Goal: Task Accomplishment & Management: Complete application form

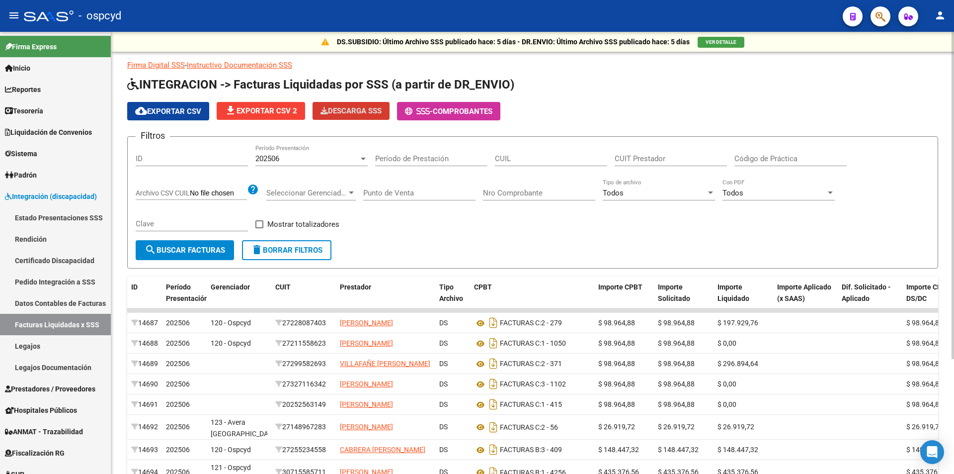
click at [310, 156] on div "202506" at bounding box center [307, 158] width 103 height 9
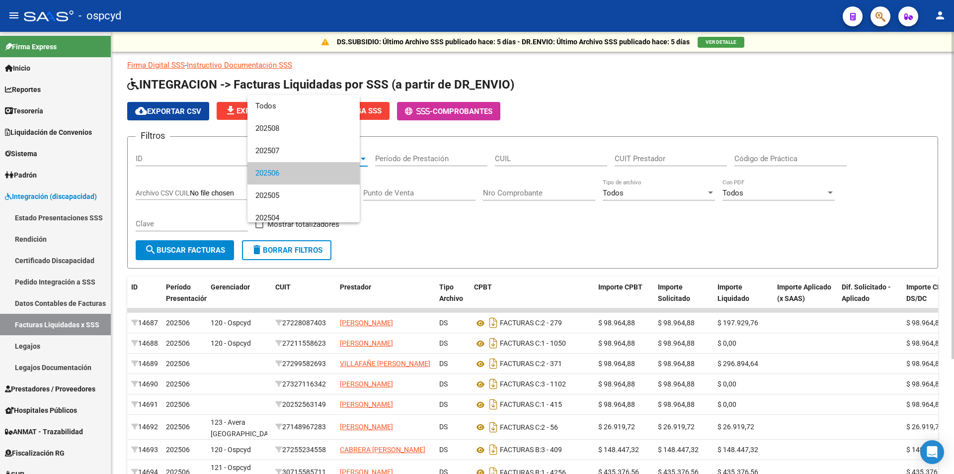
scroll to position [15, 0]
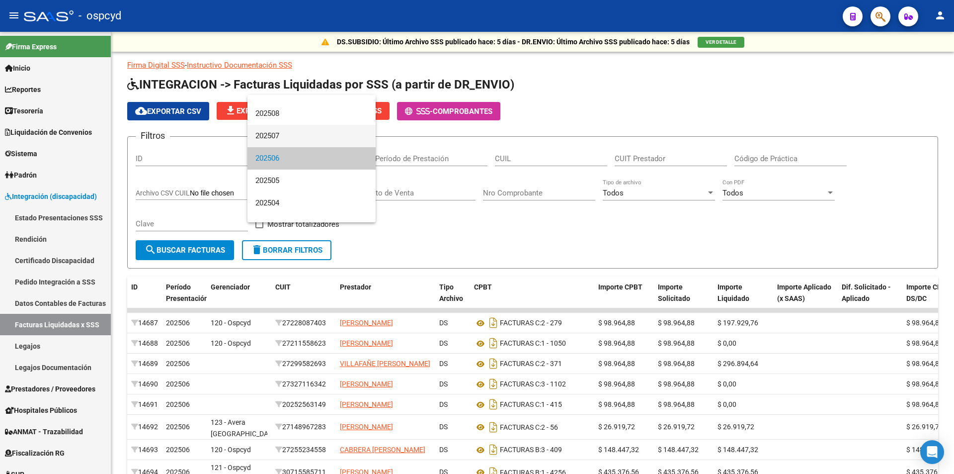
click at [285, 129] on span "202507" at bounding box center [312, 136] width 112 height 22
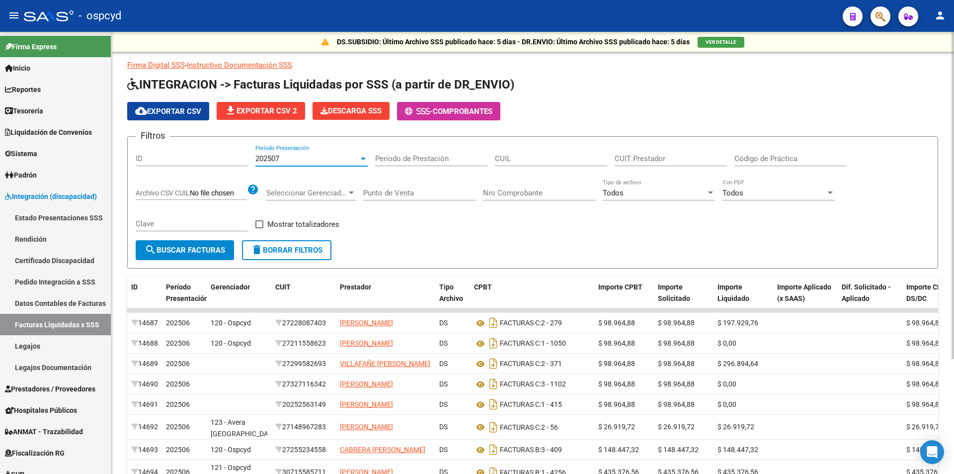
click at [188, 244] on button "search Buscar Facturas" at bounding box center [185, 250] width 98 height 20
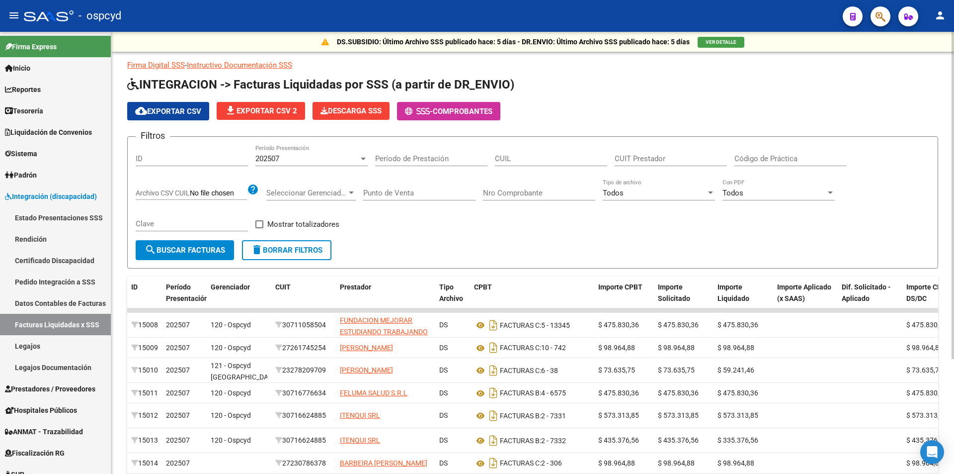
click at [171, 115] on span "cloud_download Exportar CSV" at bounding box center [168, 111] width 66 height 9
click at [363, 111] on span "Descarga SSS" at bounding box center [351, 110] width 61 height 9
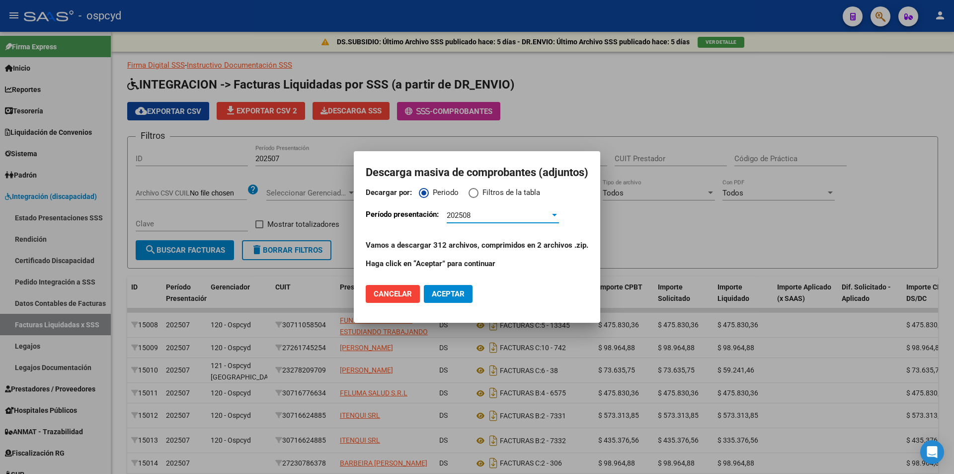
click at [488, 218] on div "202508" at bounding box center [498, 215] width 103 height 9
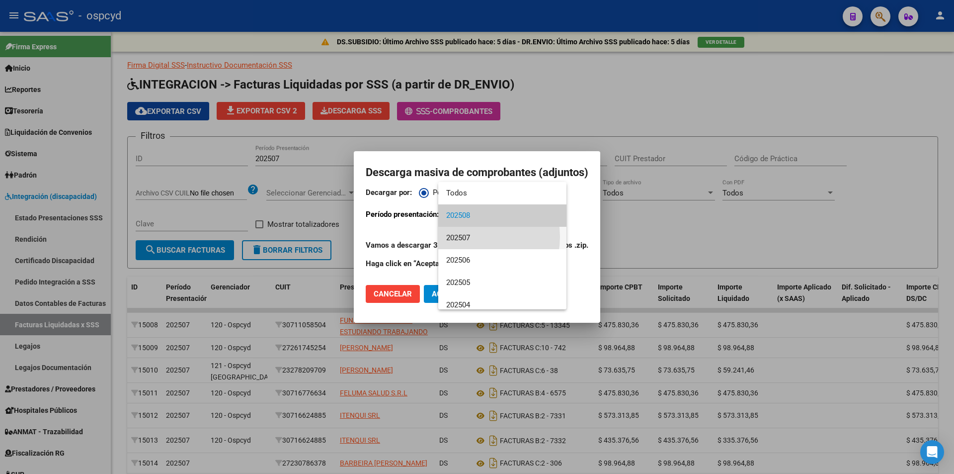
click at [473, 237] on span "202507" at bounding box center [502, 238] width 112 height 22
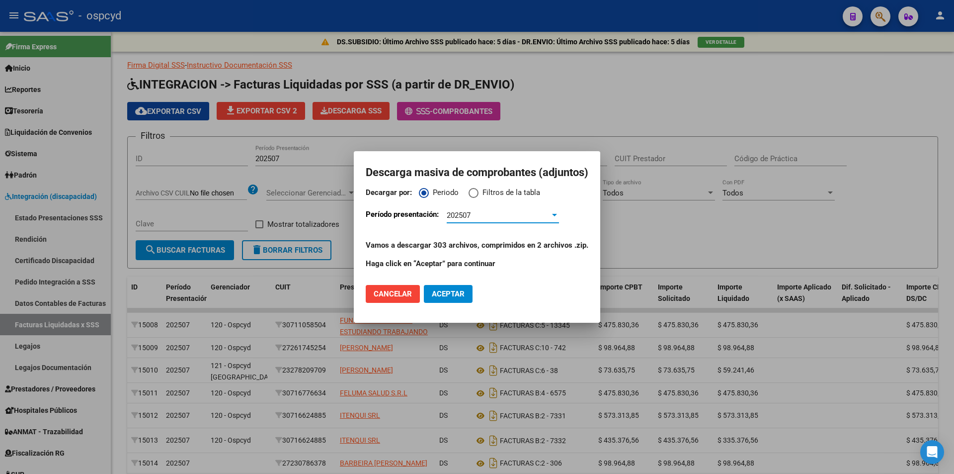
click at [436, 294] on span "Aceptar" at bounding box center [448, 293] width 33 height 9
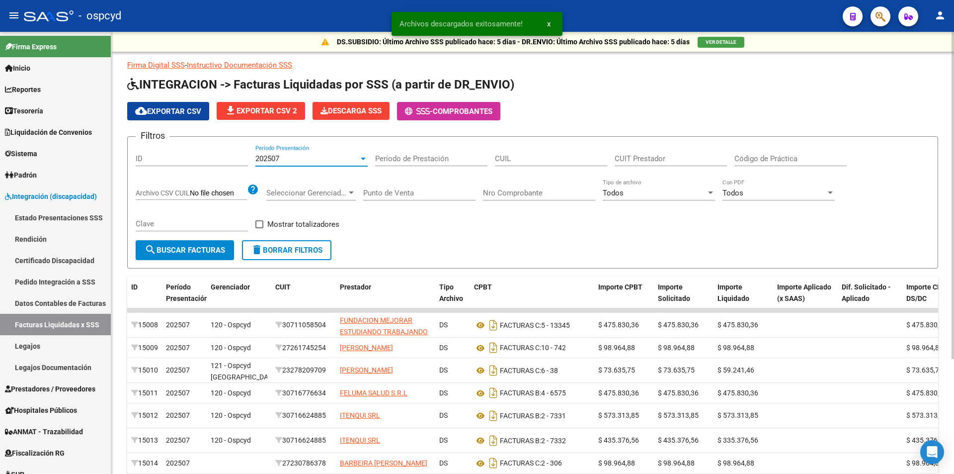
click at [321, 156] on div "202507" at bounding box center [307, 158] width 103 height 9
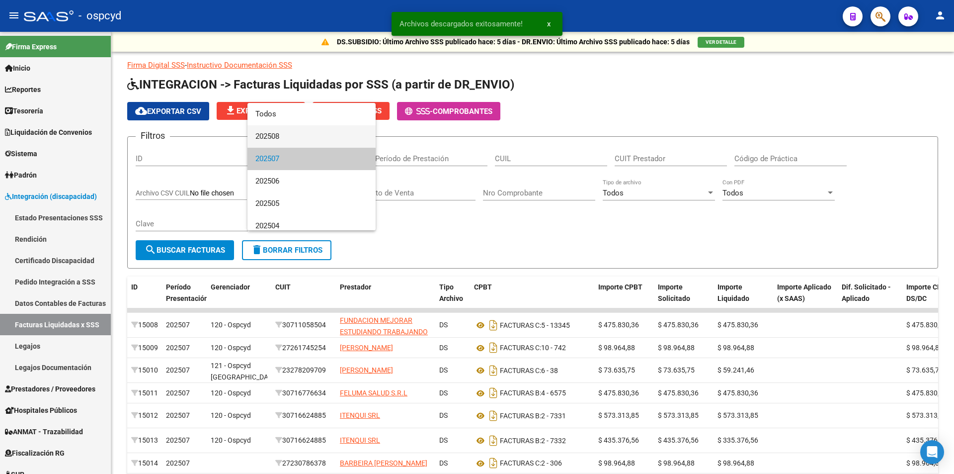
click at [294, 133] on span "202508" at bounding box center [312, 136] width 112 height 22
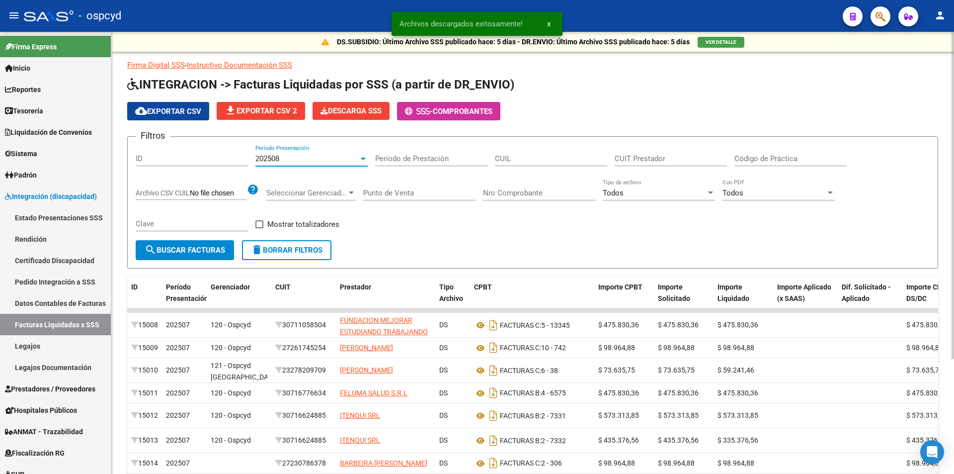
click at [197, 244] on button "search Buscar Facturas" at bounding box center [185, 250] width 98 height 20
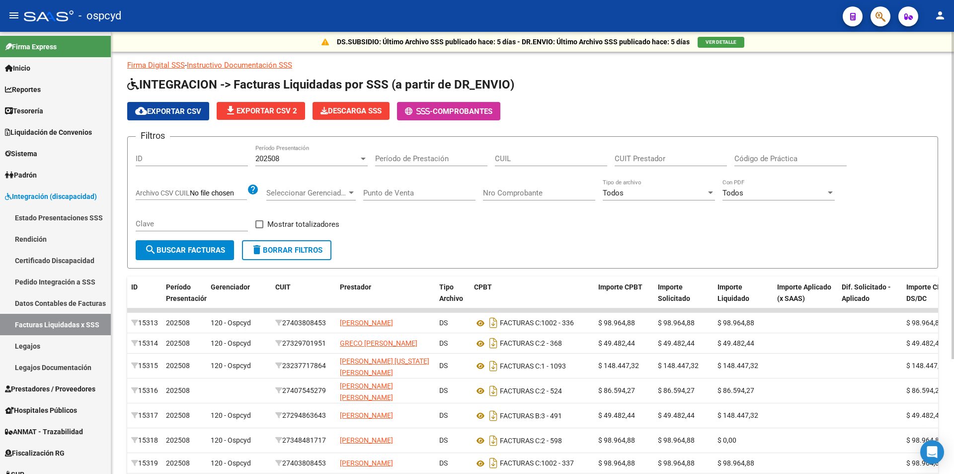
click at [167, 111] on span "cloud_download Exportar CSV" at bounding box center [168, 111] width 66 height 9
click at [51, 386] on span "Prestadores / Proveedores" at bounding box center [50, 388] width 90 height 11
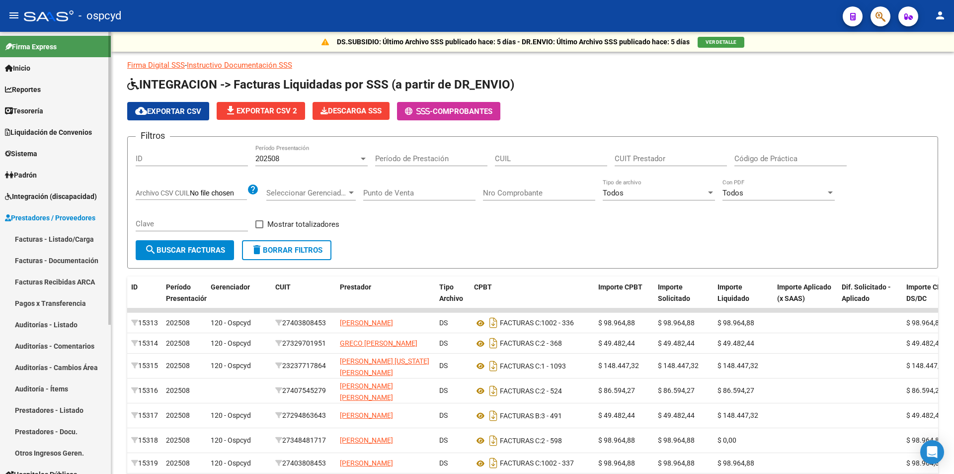
scroll to position [149, 0]
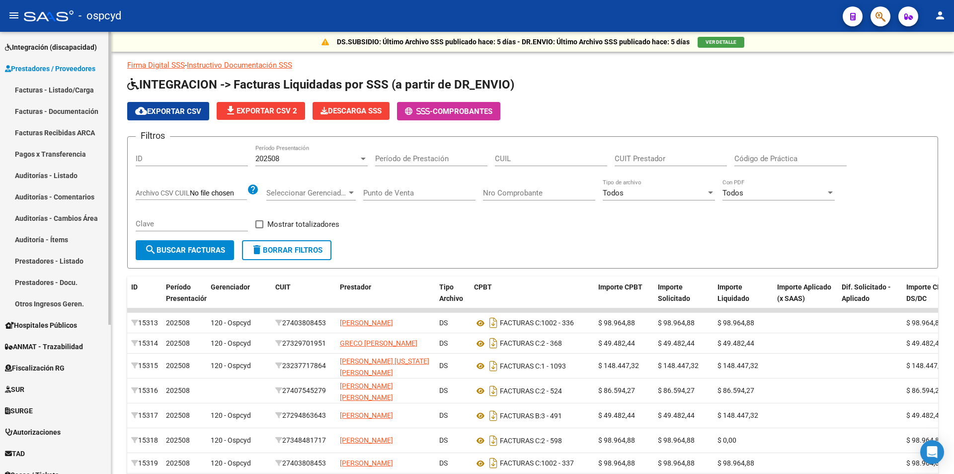
click at [55, 309] on link "Otros Ingresos Geren." at bounding box center [55, 303] width 111 height 21
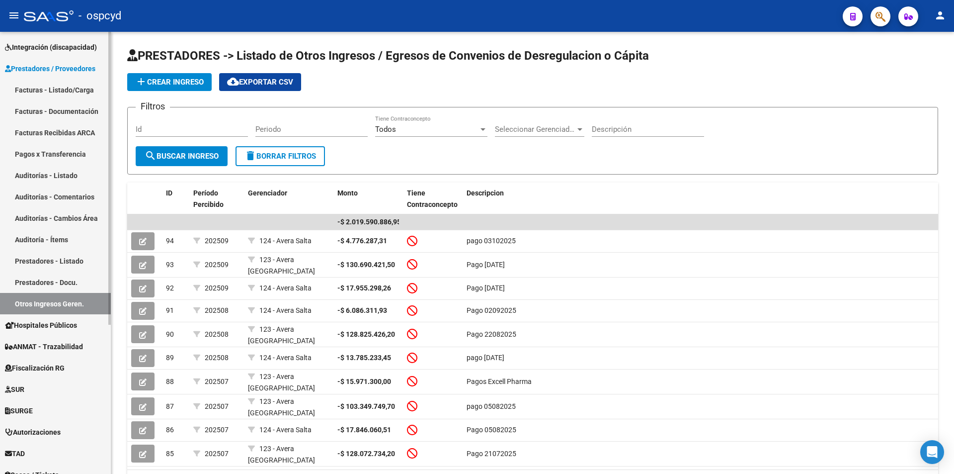
scroll to position [99, 0]
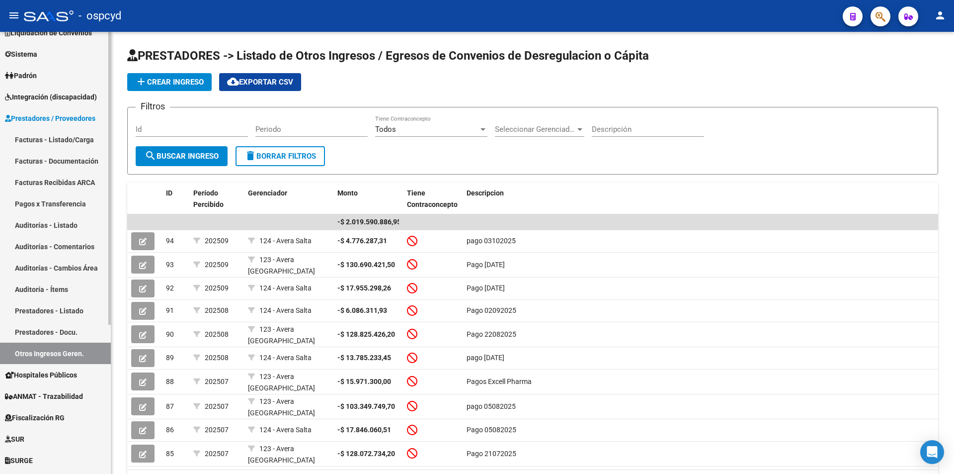
click at [53, 139] on link "Facturas - Listado/Carga" at bounding box center [55, 139] width 111 height 21
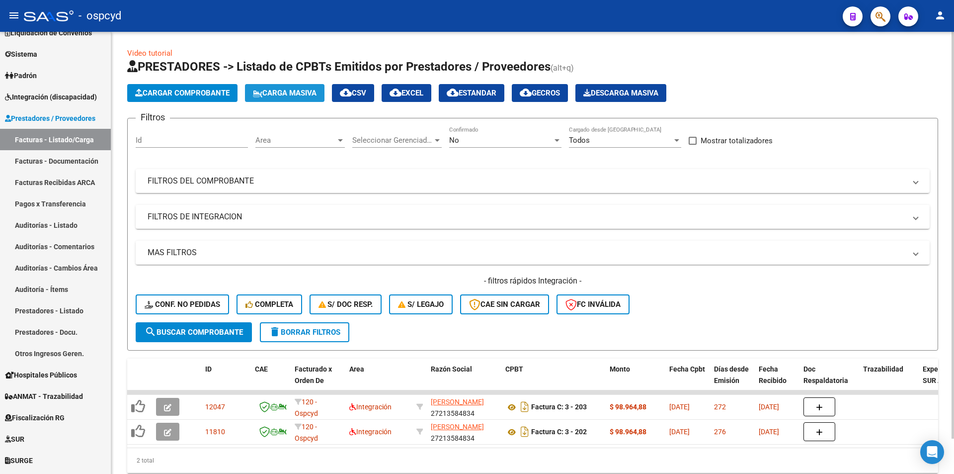
click at [273, 89] on span "Carga Masiva" at bounding box center [285, 92] width 64 height 9
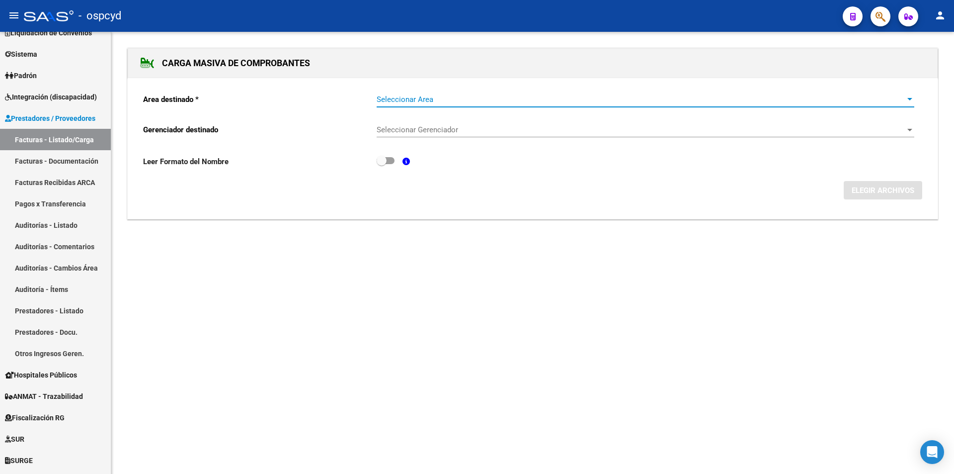
click at [429, 95] on span "Seleccionar Area" at bounding box center [641, 99] width 529 height 9
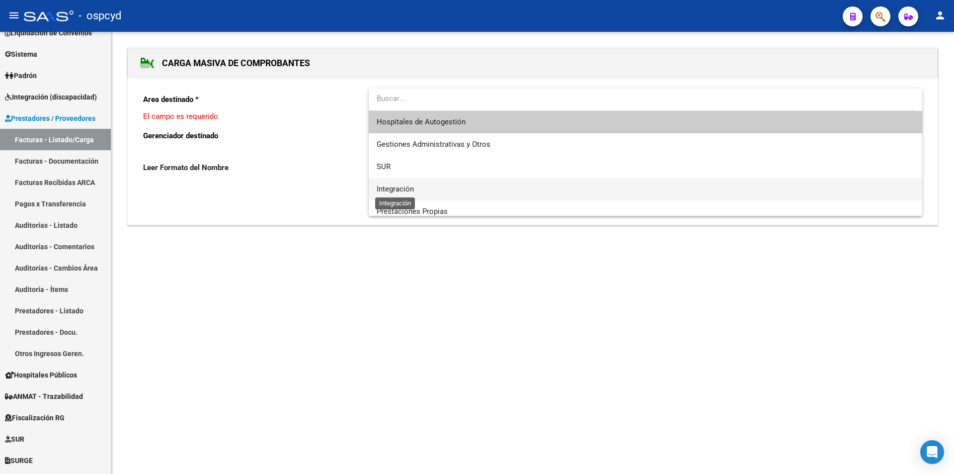
click at [412, 188] on span "Integración" at bounding box center [395, 188] width 37 height 9
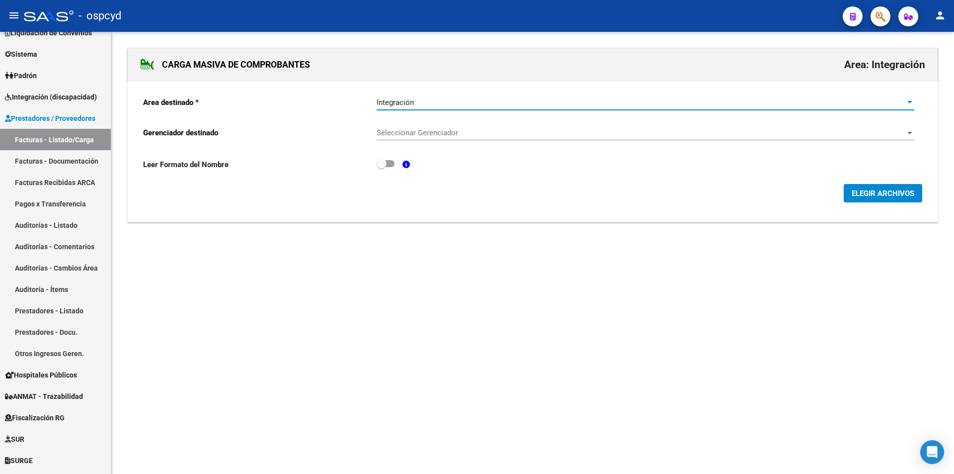
click at [428, 132] on span "Seleccionar Gerenciador" at bounding box center [641, 132] width 529 height 9
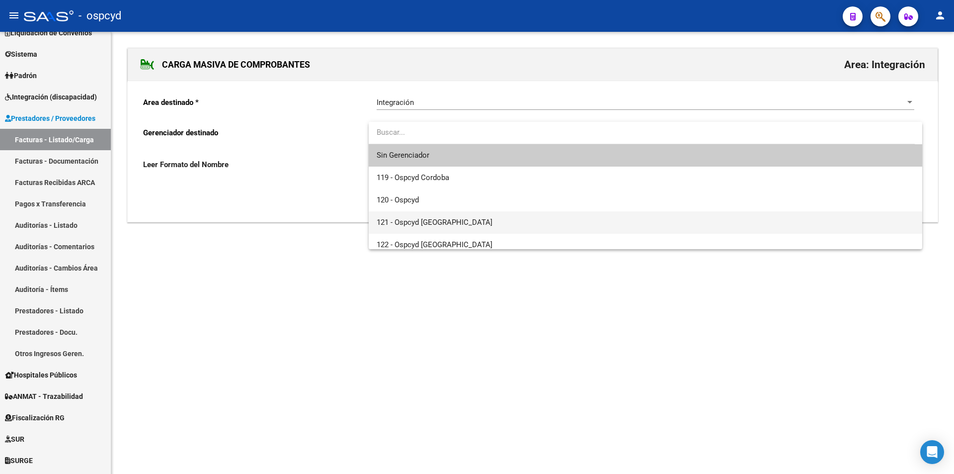
click at [411, 219] on span "121 - Ospcyd [GEOGRAPHIC_DATA]" at bounding box center [435, 222] width 116 height 9
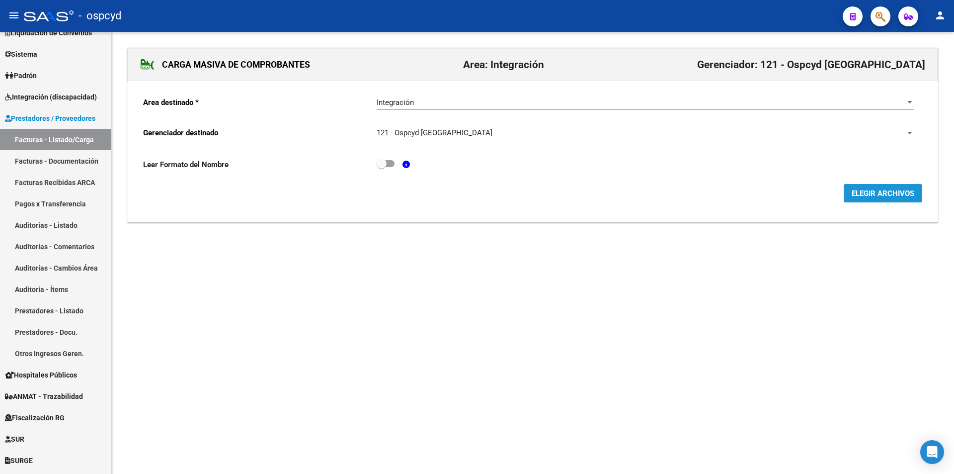
click at [879, 192] on span "ELEGIR ARCHIVOS" at bounding box center [883, 193] width 63 height 9
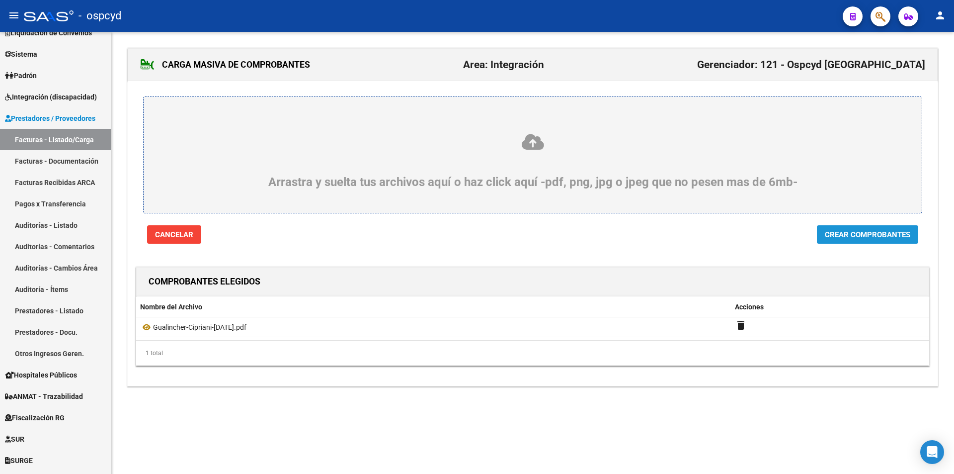
click at [857, 226] on button "Crear Comprobantes" at bounding box center [867, 234] width 101 height 18
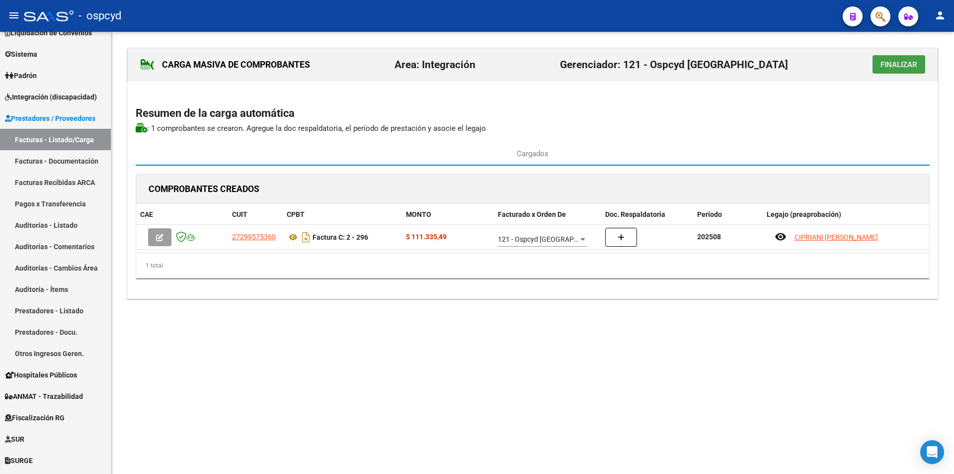
click at [906, 64] on span "Finalizar" at bounding box center [899, 64] width 37 height 9
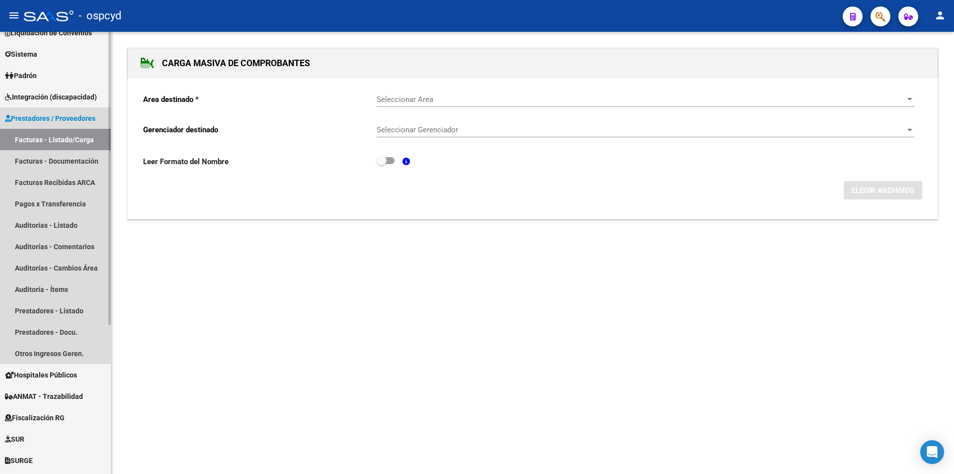
click at [57, 120] on span "Prestadores / Proveedores" at bounding box center [50, 118] width 90 height 11
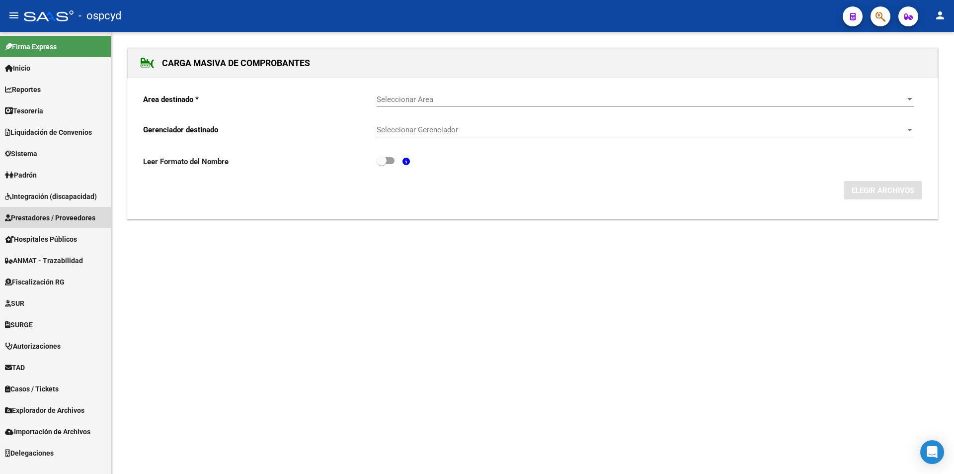
click at [48, 217] on span "Prestadores / Proveedores" at bounding box center [50, 217] width 90 height 11
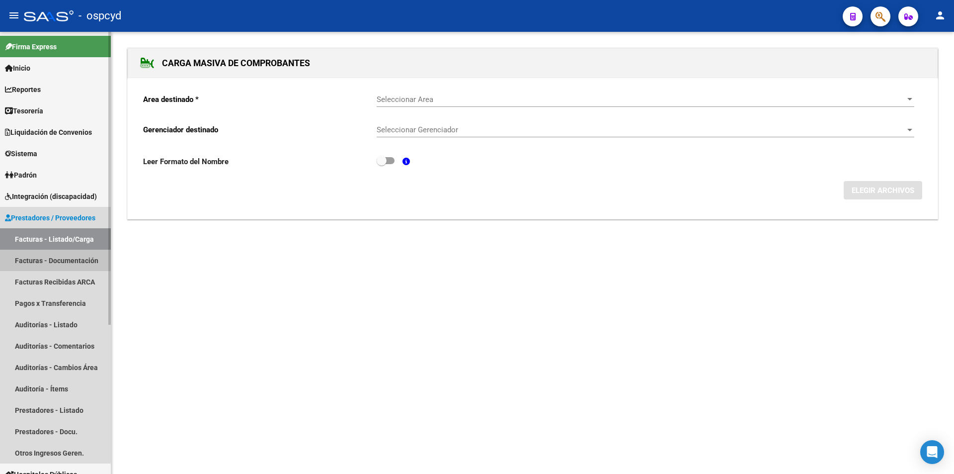
click at [45, 257] on link "Facturas - Documentación" at bounding box center [55, 260] width 111 height 21
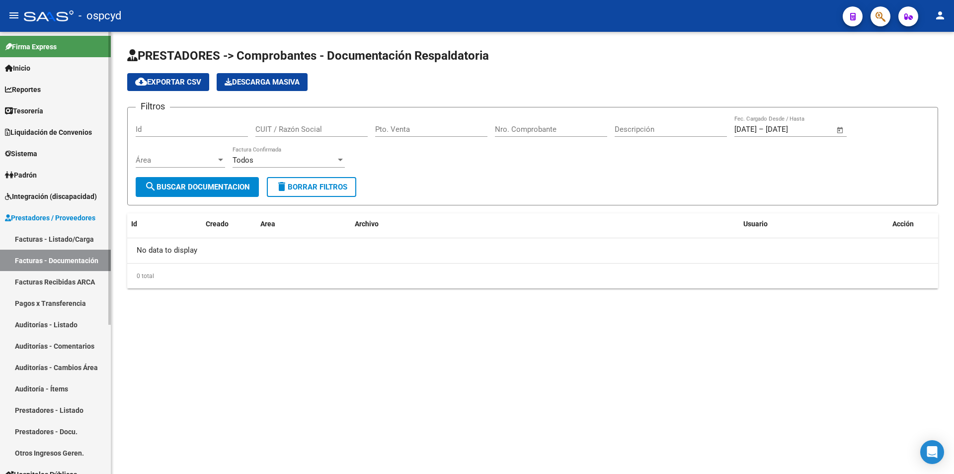
click at [43, 241] on link "Facturas - Listado/Carga" at bounding box center [55, 238] width 111 height 21
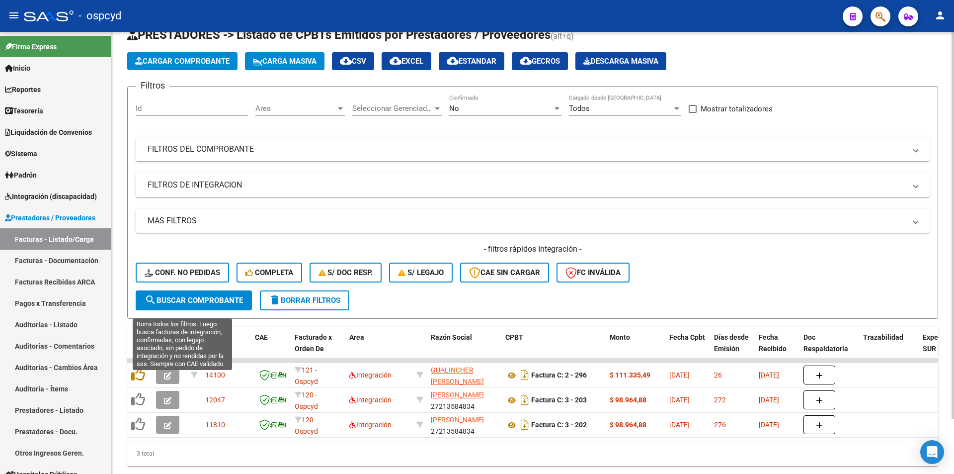
scroll to position [63, 0]
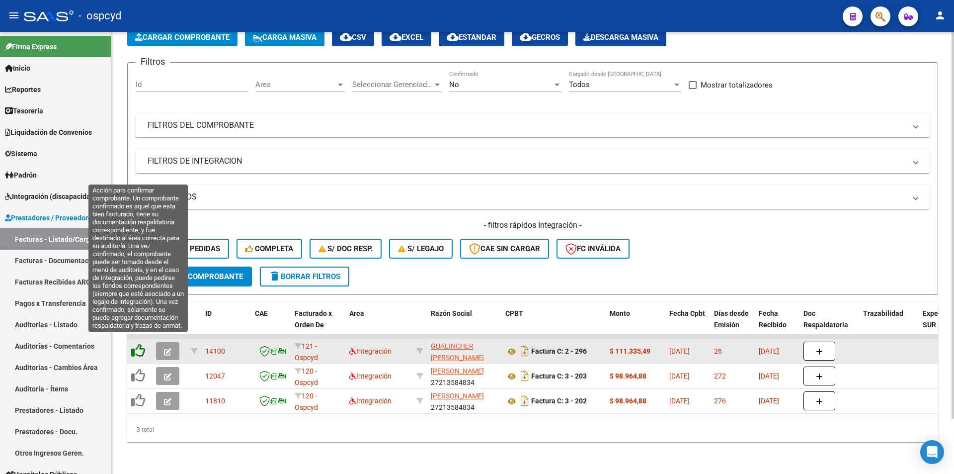
click at [138, 344] on icon at bounding box center [138, 351] width 14 height 14
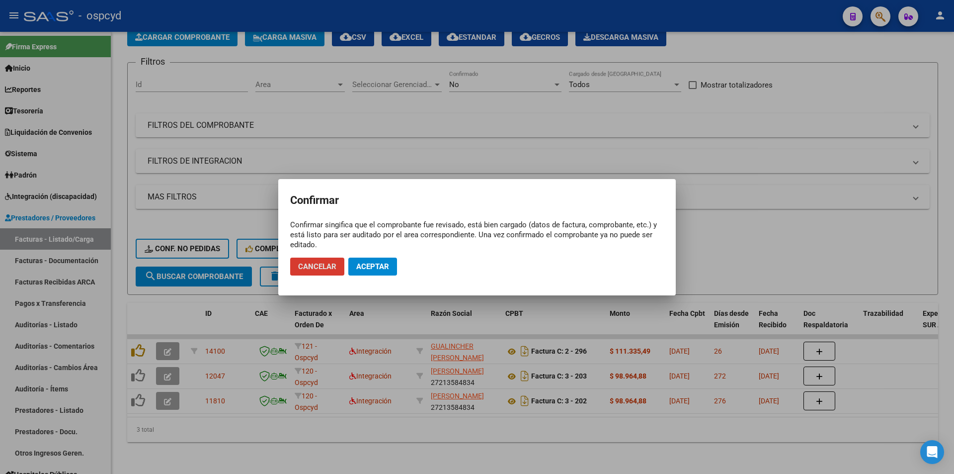
click at [371, 270] on span "Aceptar" at bounding box center [372, 266] width 33 height 9
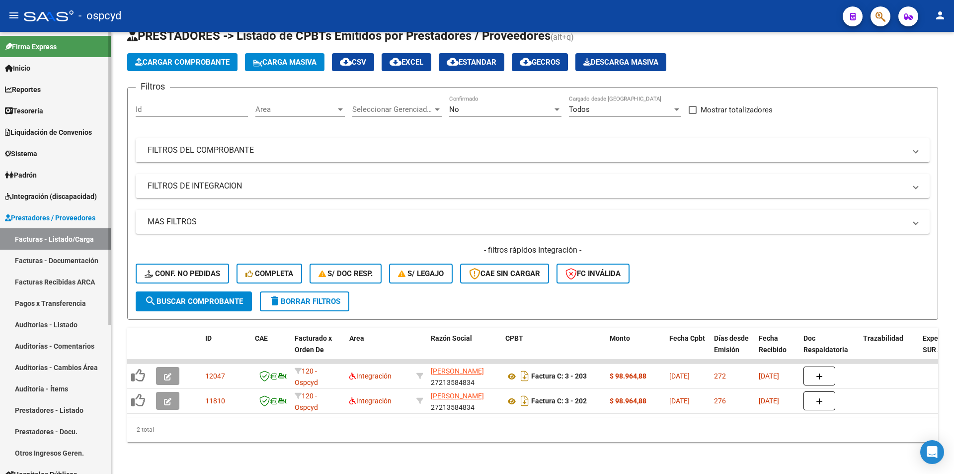
click at [59, 223] on link "Prestadores / Proveedores" at bounding box center [55, 217] width 111 height 21
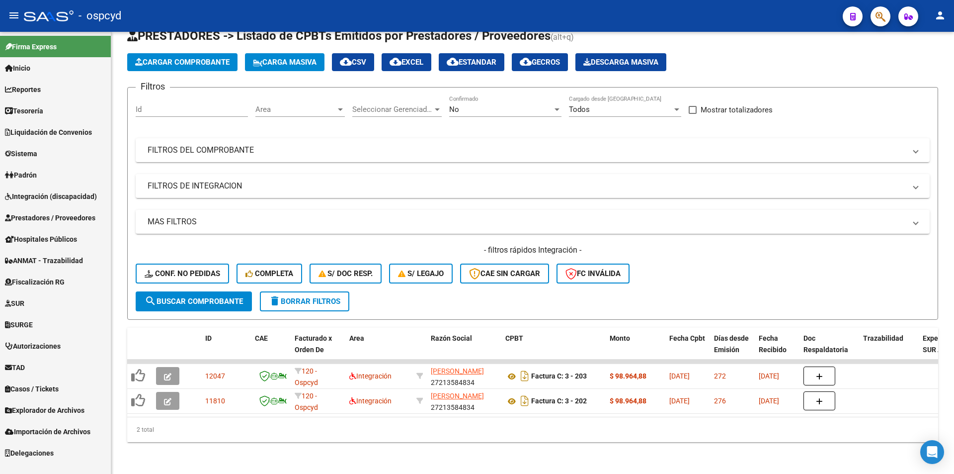
click at [48, 222] on span "Prestadores / Proveedores" at bounding box center [50, 217] width 90 height 11
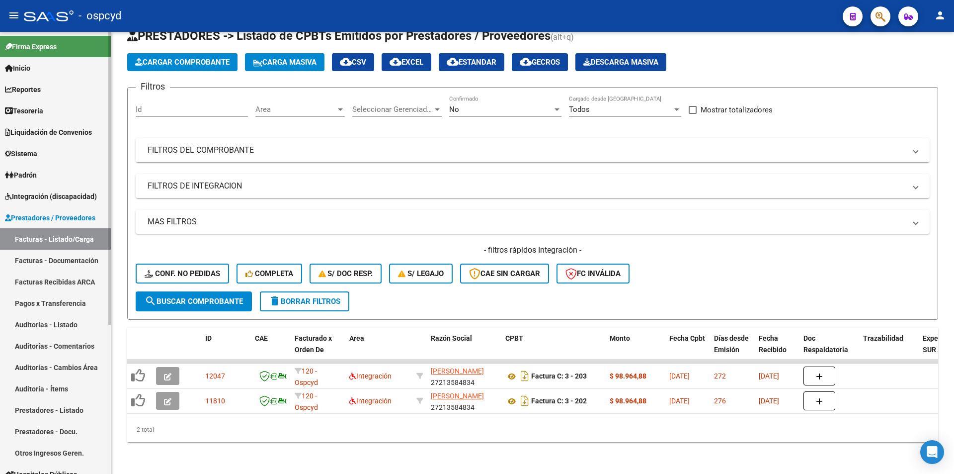
click at [48, 192] on span "Integración (discapacidad)" at bounding box center [51, 196] width 92 height 11
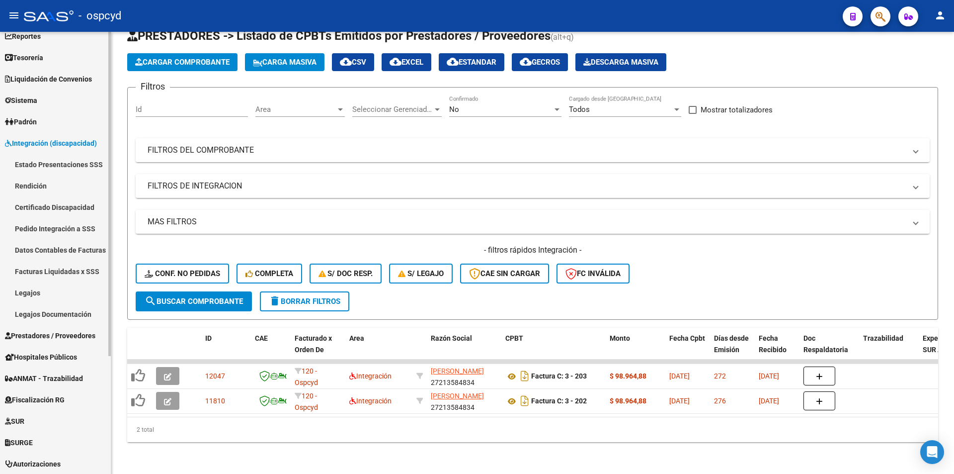
scroll to position [99, 0]
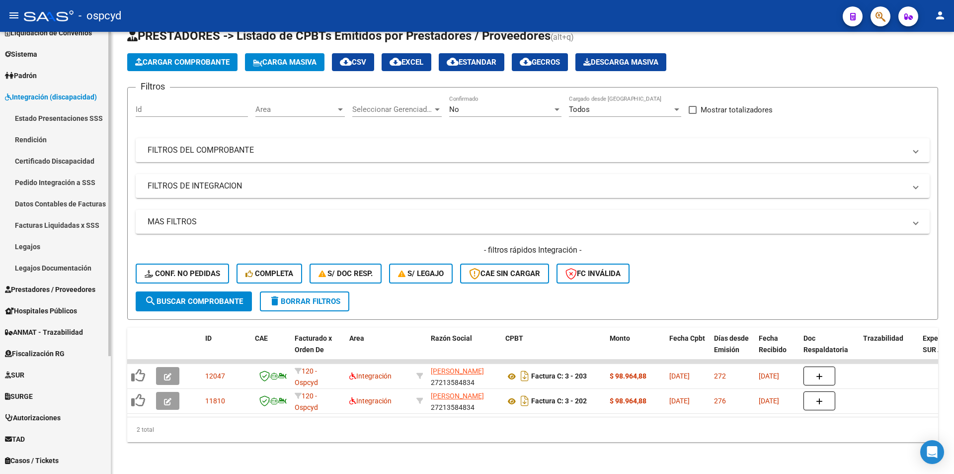
click at [68, 228] on link "Facturas Liquidadas x SSS" at bounding box center [55, 224] width 111 height 21
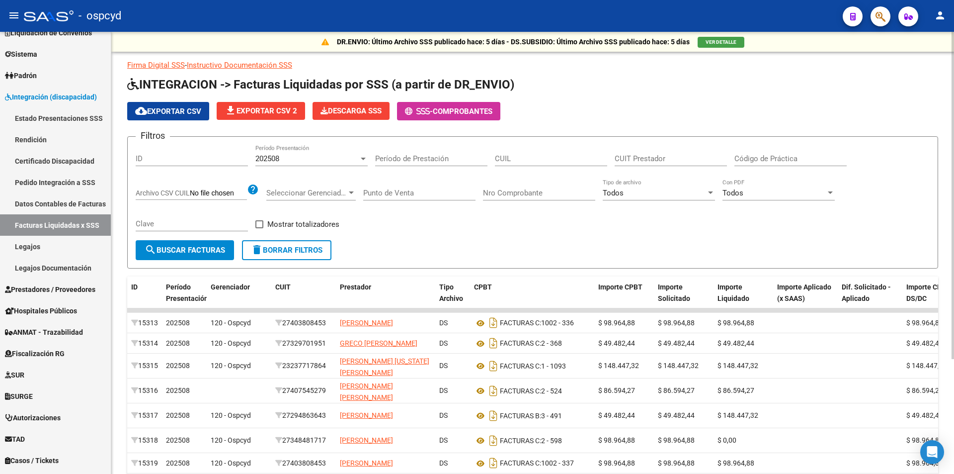
click at [208, 251] on span "search Buscar Facturas" at bounding box center [185, 250] width 81 height 9
click at [173, 109] on span "cloud_download Exportar CSV" at bounding box center [168, 111] width 66 height 9
click at [346, 109] on span "Descarga SSS" at bounding box center [351, 110] width 61 height 9
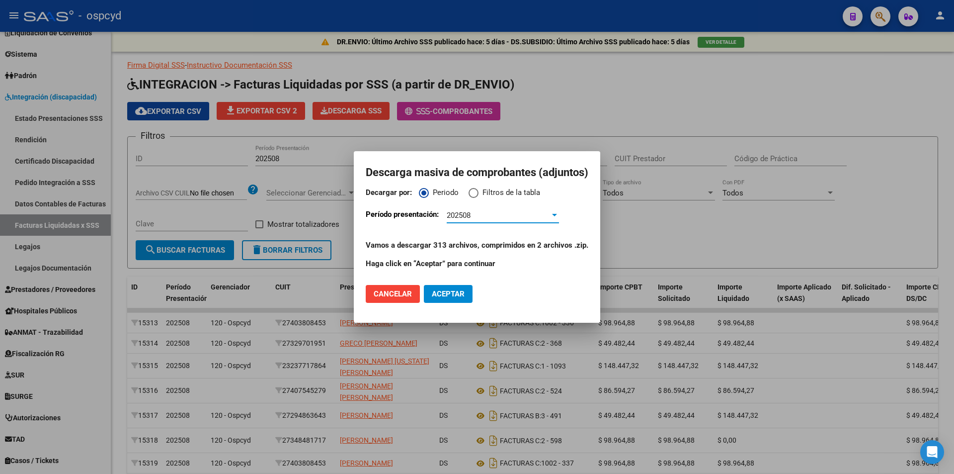
click at [444, 293] on span "Aceptar" at bounding box center [448, 293] width 33 height 9
